Goal: Communication & Community: Answer question/provide support

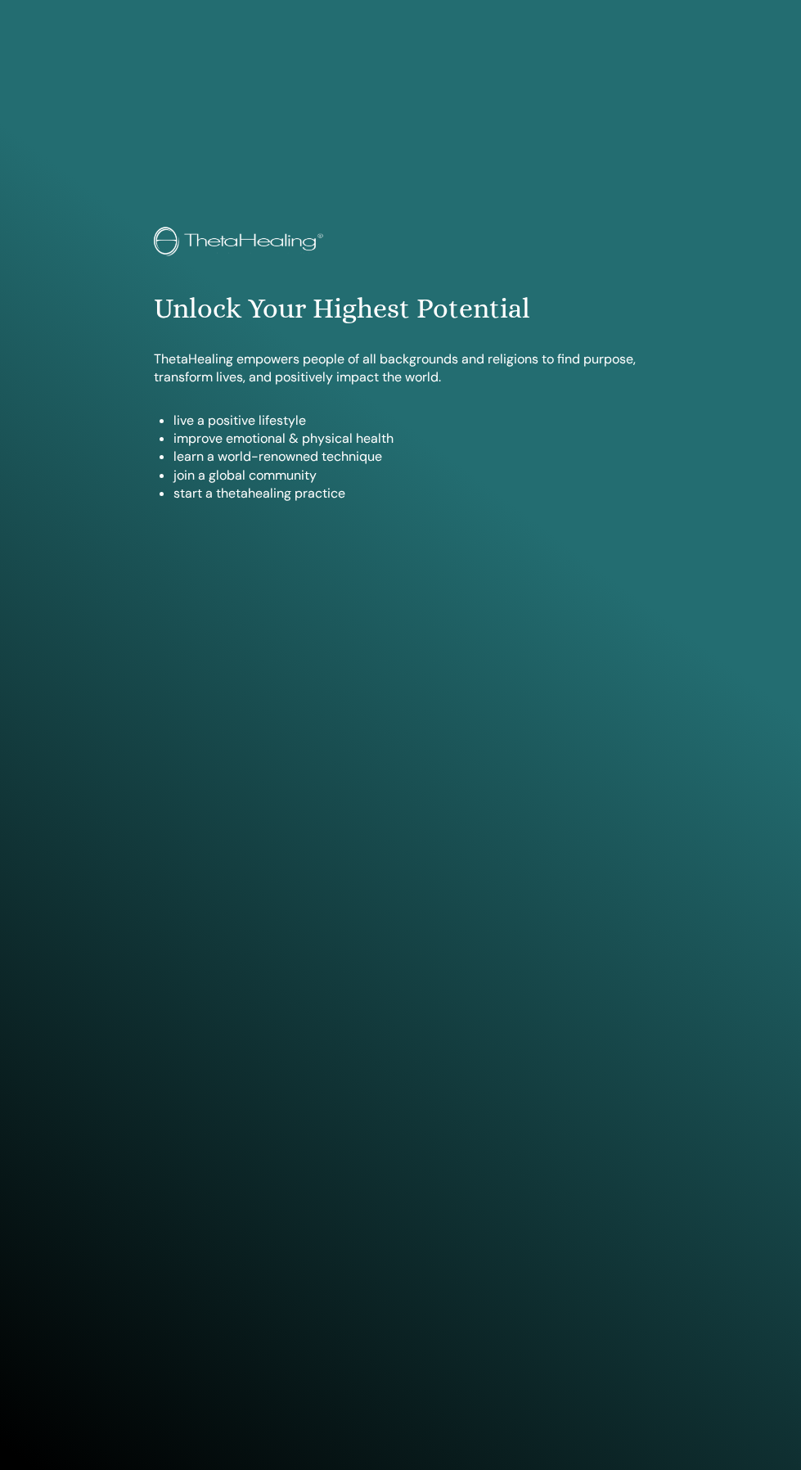
scroll to position [1337, 0]
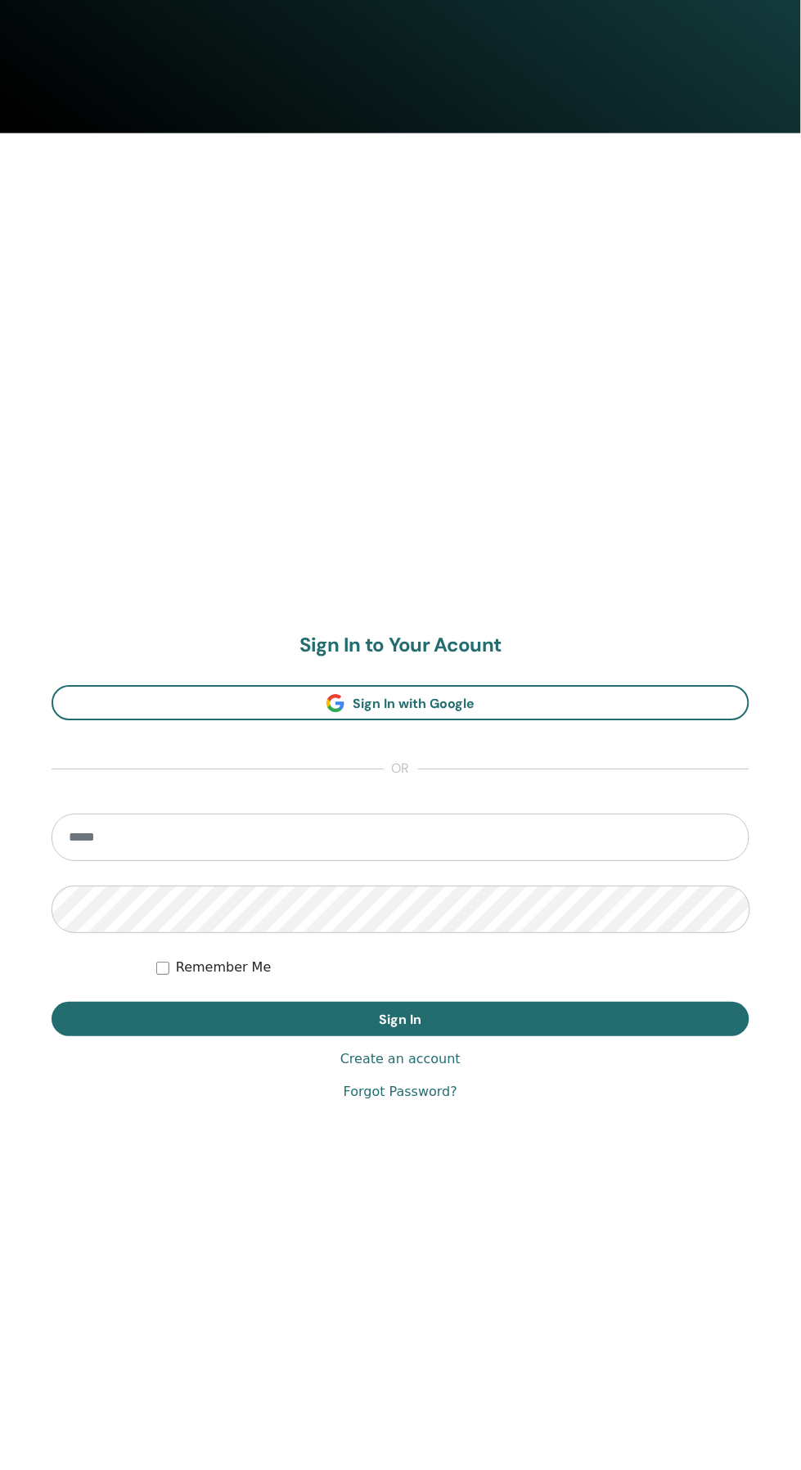
click at [632, 836] on input "email" at bounding box center [401, 837] width 698 height 47
type input "**********"
click at [52, 1003] on button "Sign In" at bounding box center [401, 1020] width 698 height 34
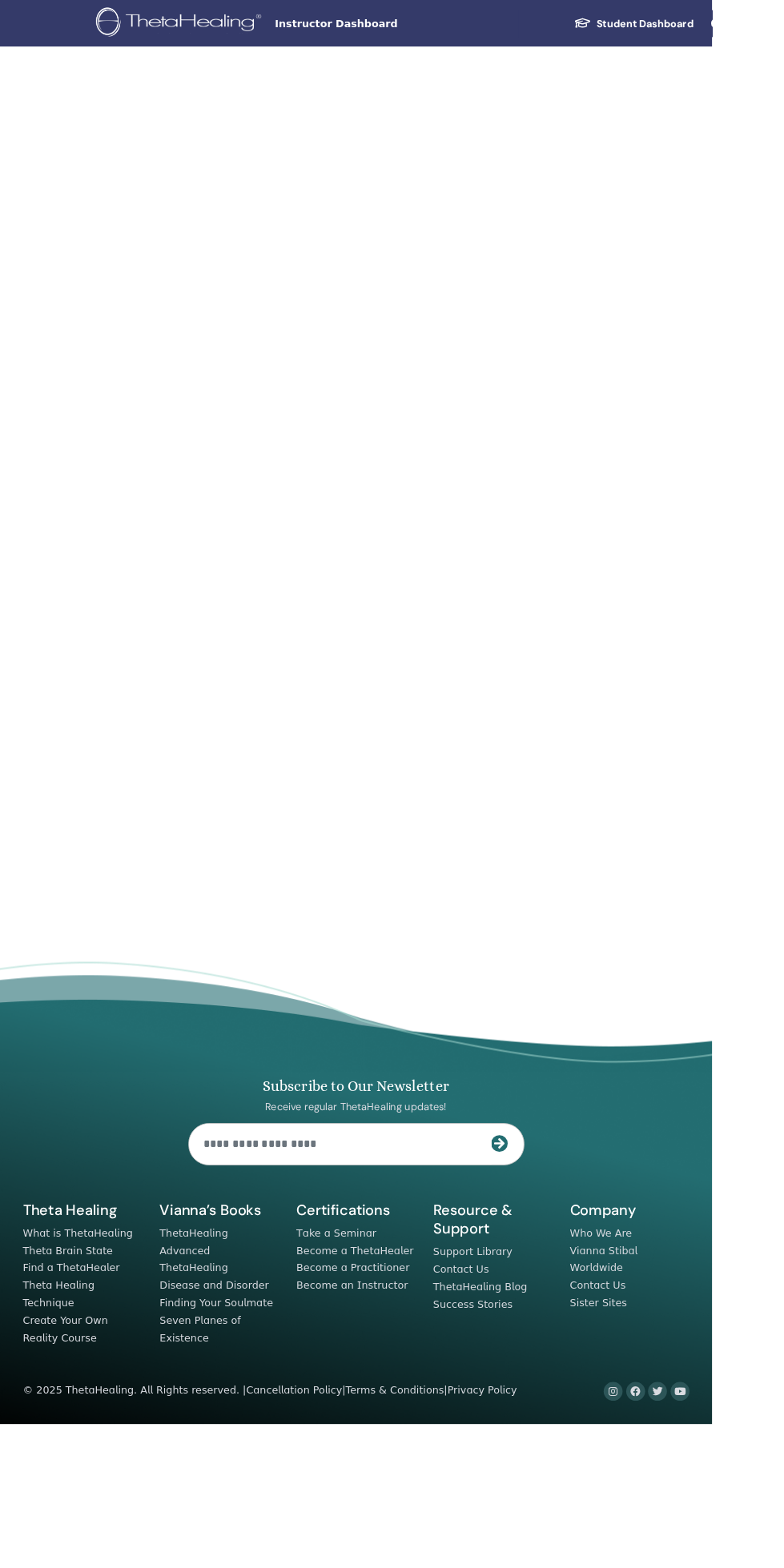
click at [677, 1253] on div "Subscribe to Our Newsletter Receive regular ThetaHealing updates! Theta Healing…" at bounding box center [392, 1307] width 753 height 470
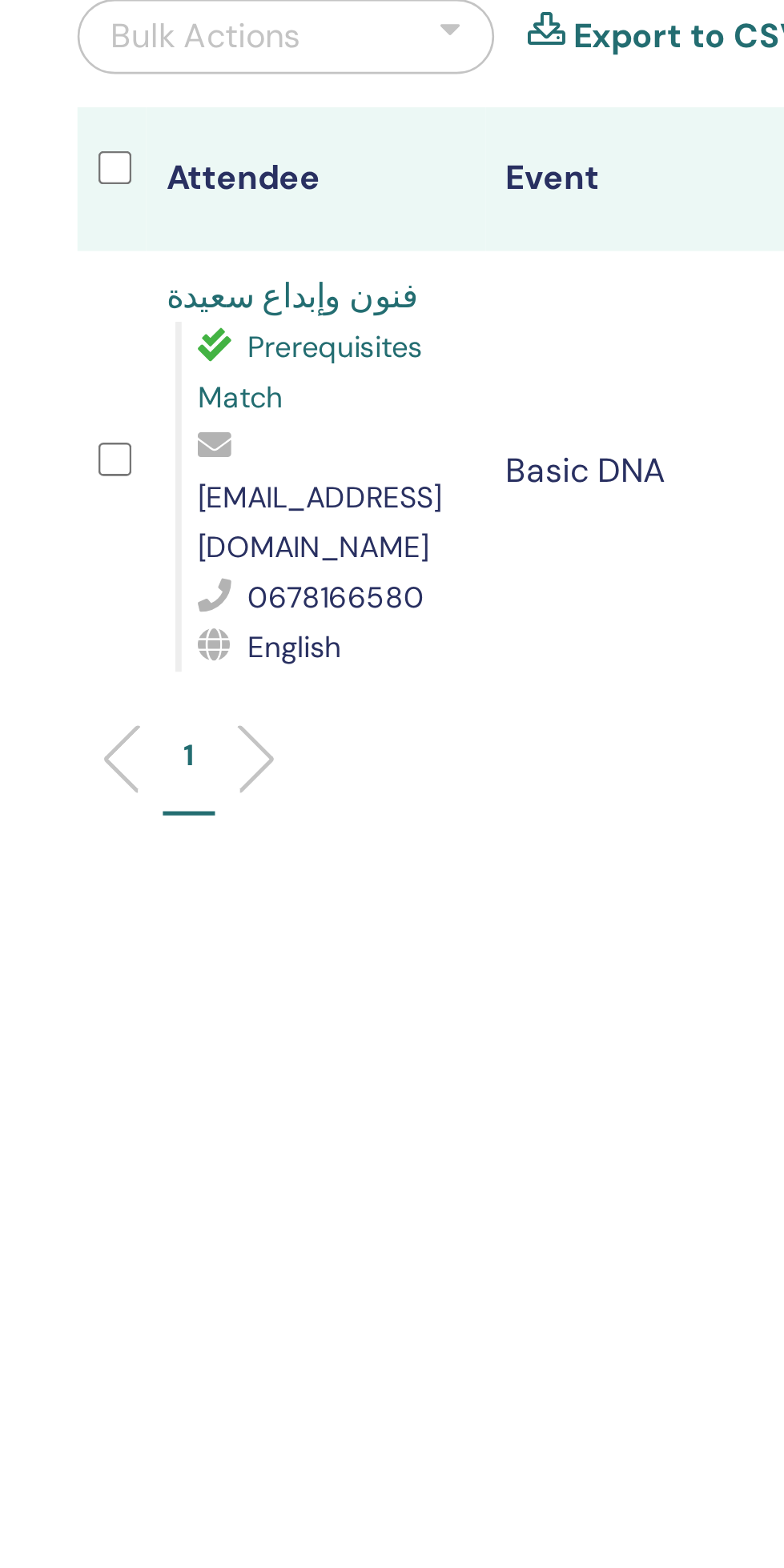
click at [470, 284] on span "Prerequisites Match" at bounding box center [456, 294] width 86 height 33
click at [455, 258] on link "فنون وإبداع سعيدة" at bounding box center [449, 265] width 97 height 17
click at [427, 260] on link "فنون وإبداع سعيدة" at bounding box center [449, 265] width 97 height 17
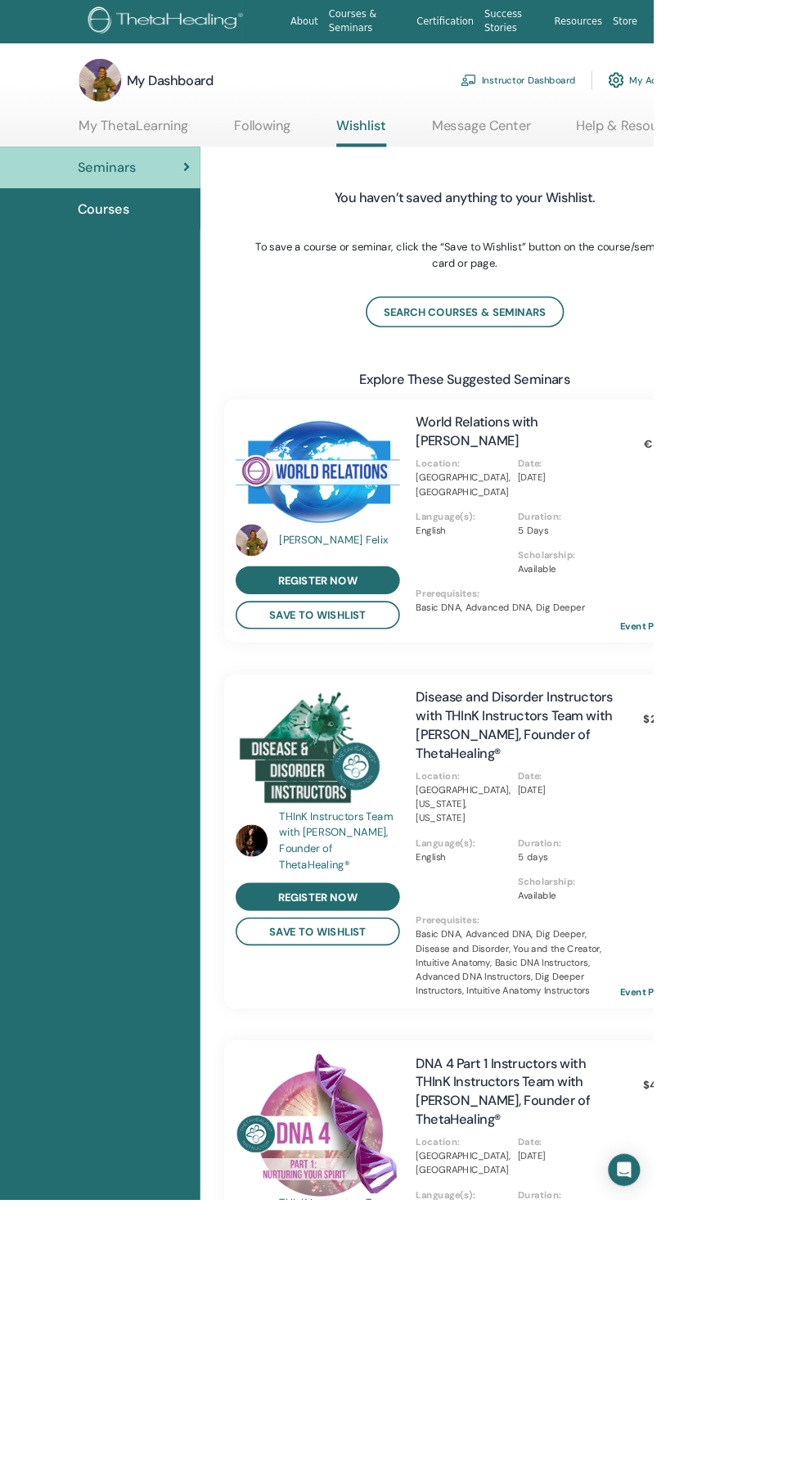
click at [800, 26] on link "7" at bounding box center [816, 26] width 56 height 52
click at [772, 314] on span "Messages" at bounding box center [770, 307] width 53 height 15
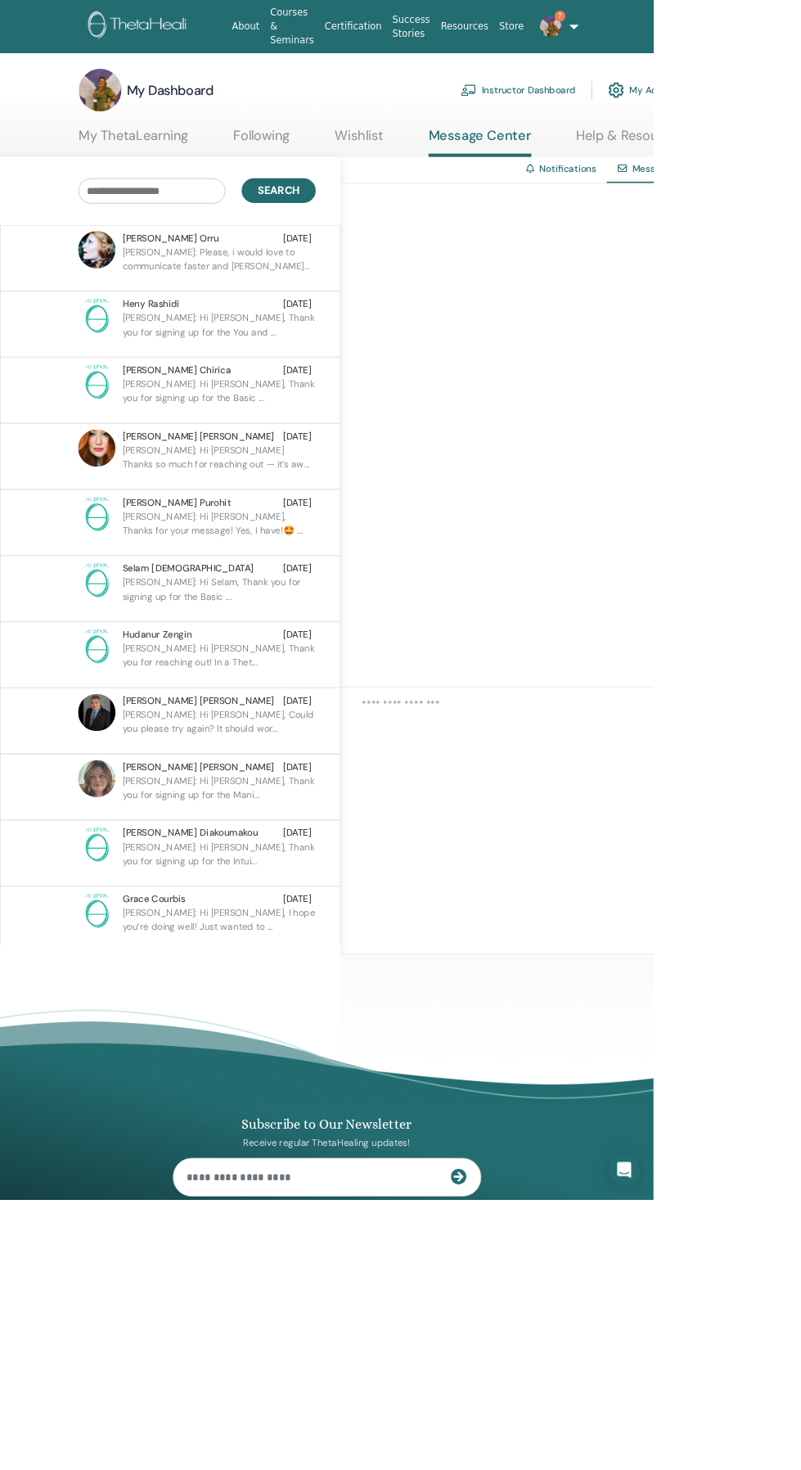
click at [228, 293] on div "[PERSON_NAME] [DATE]" at bounding box center [266, 291] width 232 height 17
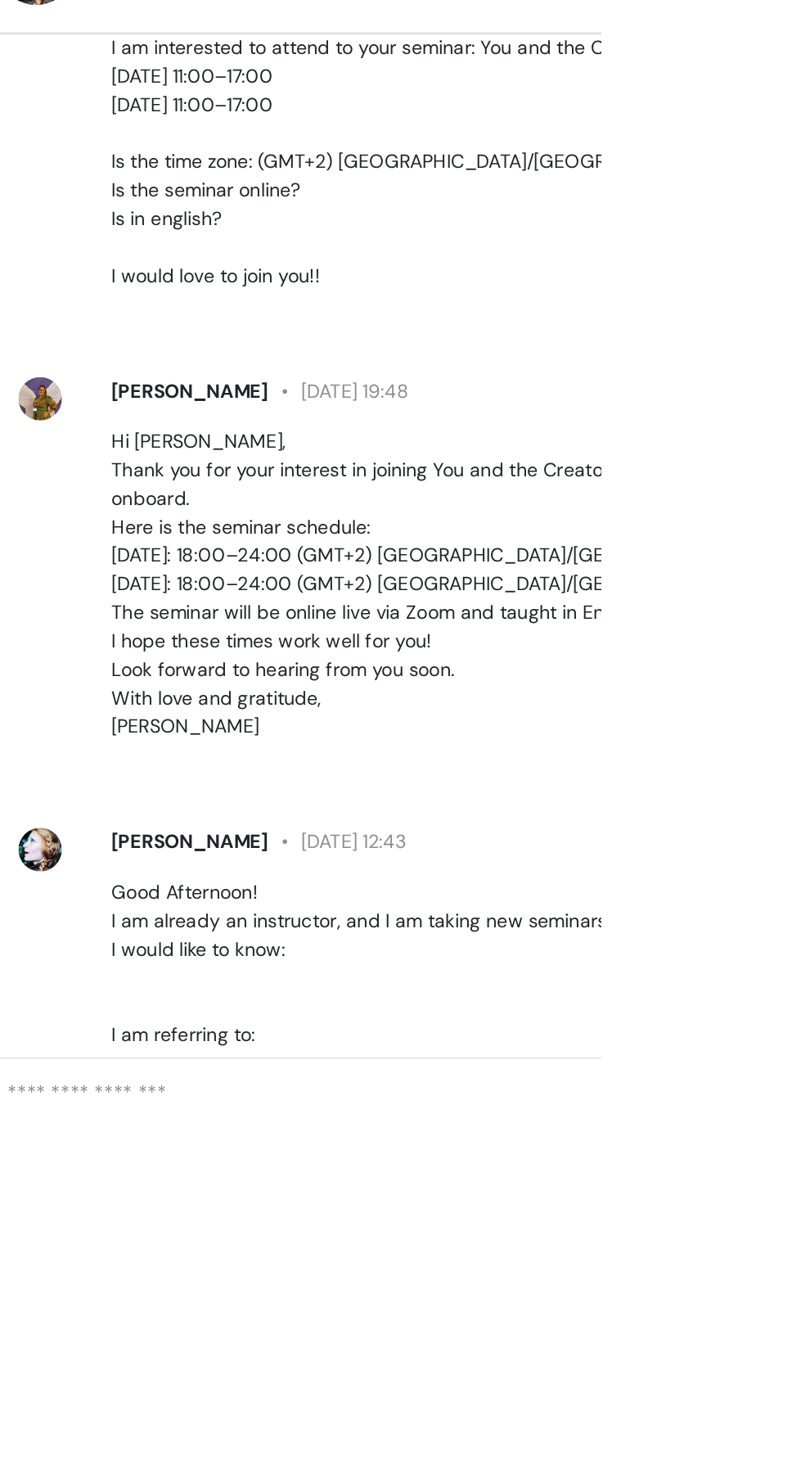
scroll to position [32, 0]
click at [448, 694] on div "Juliana Felix 31 October at 19:48 Hi Debora, Thank you for your interest in joi…" at bounding box center [713, 614] width 539 height 232
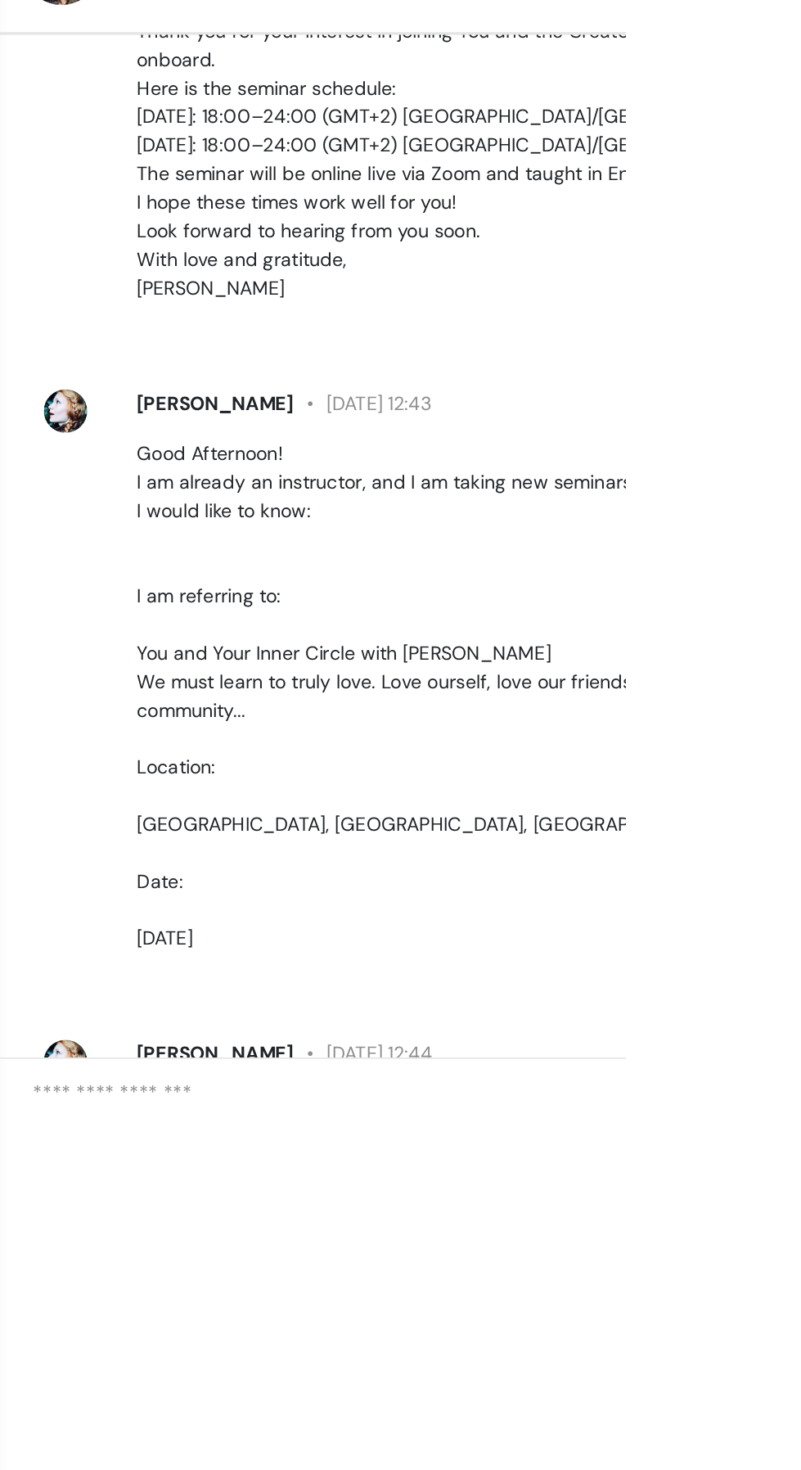
scroll to position [376, 0]
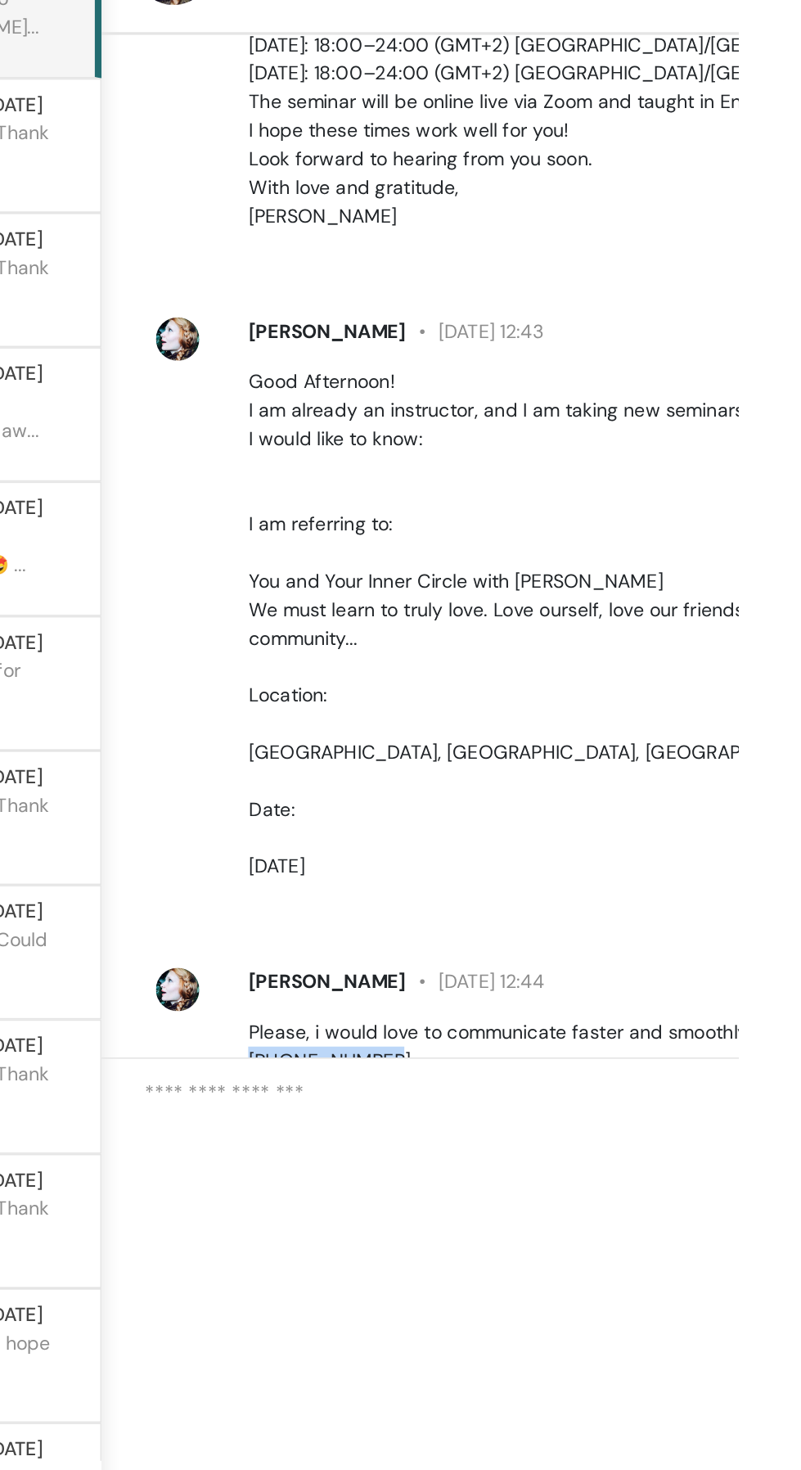
click at [706, 916] on div "Debora Orru 31 October at 13:49 Good Morning Juliana. I am interested to attend…" at bounding box center [699, 607] width 565 height 617
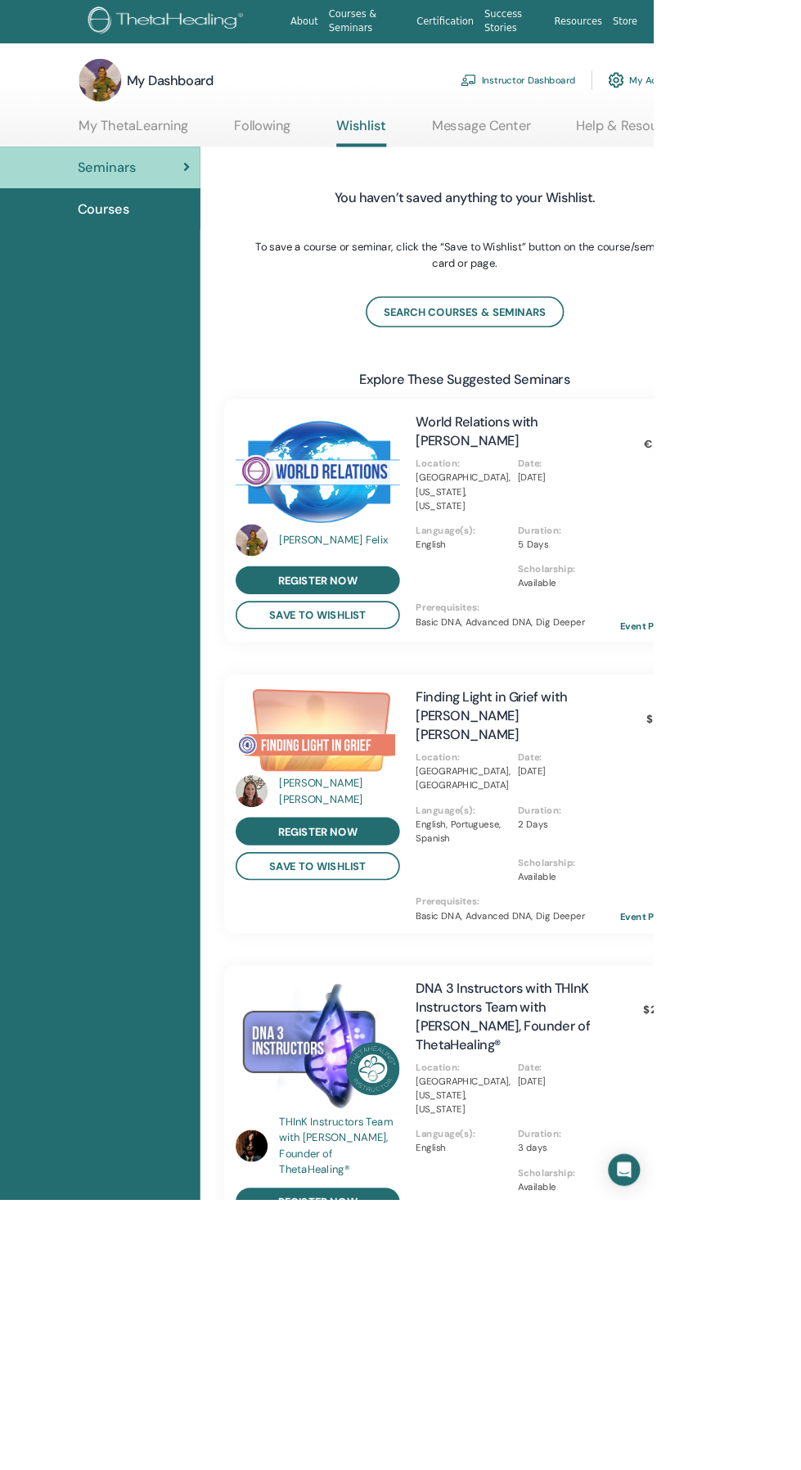
click at [800, 26] on ul "About Courses & Seminars Certification Success Stories Resources Store 7 [PERSO…" at bounding box center [596, 26] width 593 height 52
click at [800, 26] on link "7" at bounding box center [816, 26] width 56 height 52
click at [769, 304] on span "Messages" at bounding box center [770, 307] width 53 height 15
